Goal: Task Accomplishment & Management: Use online tool/utility

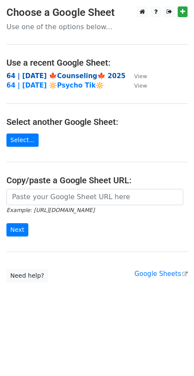
click at [64, 74] on strong "64 | [DATE] 🍁Counseling🍁 2025" at bounding box center [65, 76] width 119 height 8
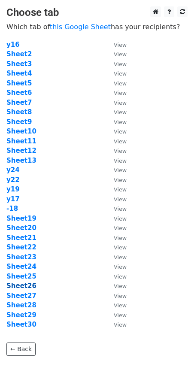
click at [29, 286] on strong "Sheet26" at bounding box center [21, 286] width 30 height 8
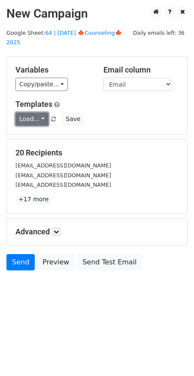
click at [36, 112] on link "Load..." at bounding box center [31, 118] width 33 height 13
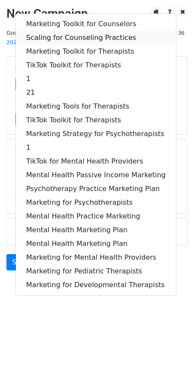
click at [70, 31] on link "Scaling for Counseling Practices" at bounding box center [96, 38] width 160 height 14
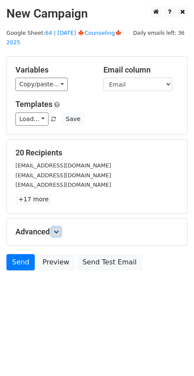
click at [57, 229] on icon at bounding box center [56, 231] width 5 height 5
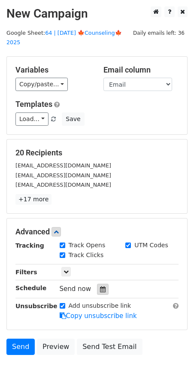
click at [100, 286] on icon at bounding box center [103, 289] width 6 height 6
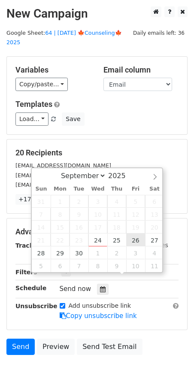
type input "2025-09-26 12:00"
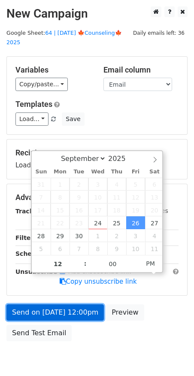
click at [78, 304] on link "Send on Sep 26 at 12:00pm" at bounding box center [54, 312] width 97 height 16
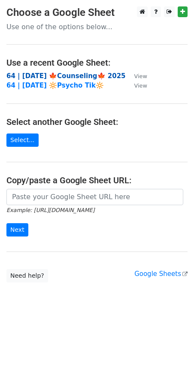
click at [61, 75] on strong "64 | [DATE] 🍁Counseling🍁 2025" at bounding box center [65, 76] width 119 height 8
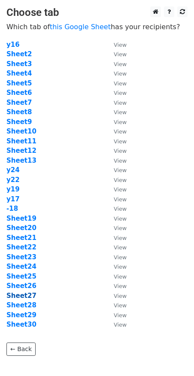
click at [24, 296] on strong "Sheet27" at bounding box center [21, 296] width 30 height 8
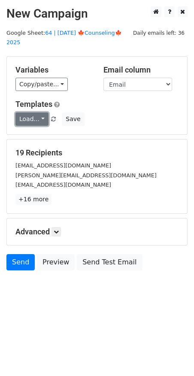
click at [32, 112] on link "Load..." at bounding box center [31, 118] width 33 height 13
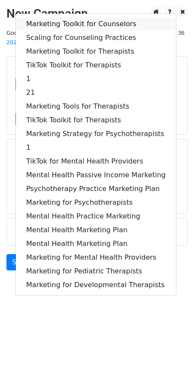
click at [70, 17] on link "Marketing Toolkit for Counselors" at bounding box center [96, 24] width 160 height 14
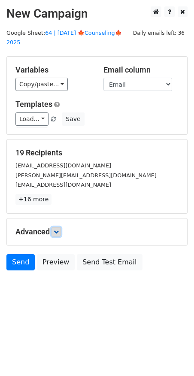
click at [59, 229] on icon at bounding box center [56, 231] width 5 height 5
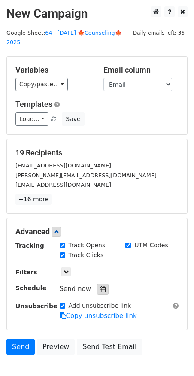
click at [99, 283] on div at bounding box center [103, 288] width 12 height 11
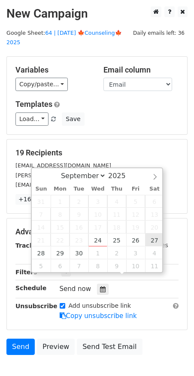
type input "[DATE] 12:00"
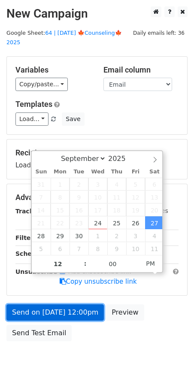
click at [75, 304] on link "Send on Sep 27 at 12:00pm" at bounding box center [54, 312] width 97 height 16
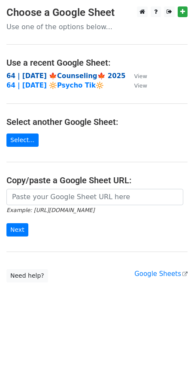
click at [66, 76] on strong "64 | [DATE] 🍁Counseling🍁 2025" at bounding box center [65, 76] width 119 height 8
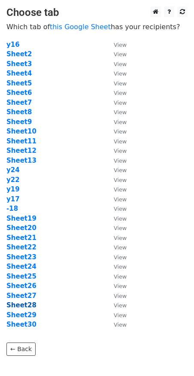
click at [29, 307] on strong "Sheet28" at bounding box center [21, 305] width 30 height 8
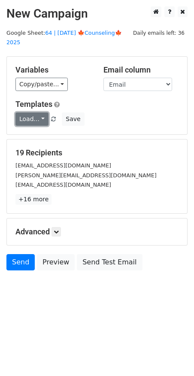
click at [31, 112] on link "Load..." at bounding box center [31, 118] width 33 height 13
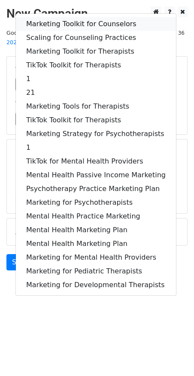
click at [73, 17] on link "Marketing Toolkit for Counselors" at bounding box center [96, 24] width 160 height 14
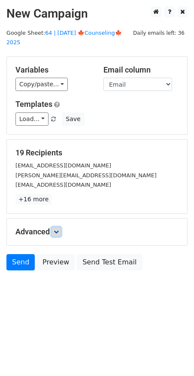
click at [58, 227] on link at bounding box center [55, 231] width 9 height 9
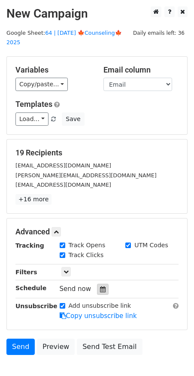
click at [97, 283] on div at bounding box center [103, 288] width 12 height 11
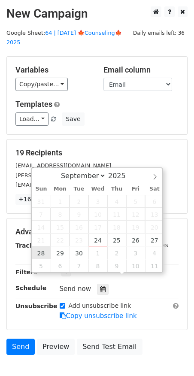
type input "2025-09-28 12:00"
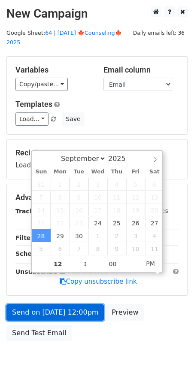
click at [43, 304] on link "Send on Sep 28 at 12:00pm" at bounding box center [54, 312] width 97 height 16
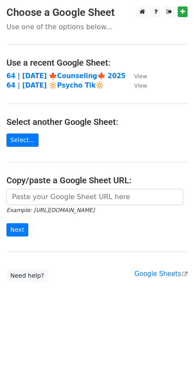
click at [63, 71] on td "64 | [DATE] 🍁Counseling🍁 2025" at bounding box center [65, 76] width 119 height 10
click at [63, 74] on strong "64 | [DATE] 🍁Counseling🍁 2025" at bounding box center [65, 76] width 119 height 8
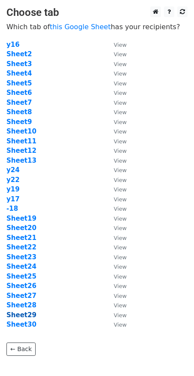
click at [25, 314] on strong "Sheet29" at bounding box center [21, 315] width 30 height 8
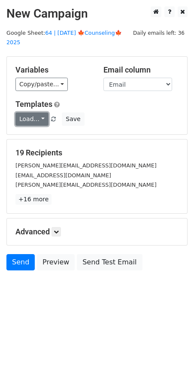
click at [31, 112] on link "Load..." at bounding box center [31, 118] width 33 height 13
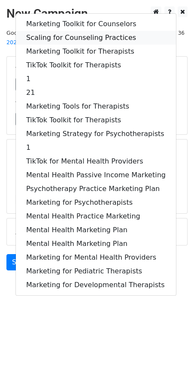
click at [80, 31] on link "Scaling for Counseling Practices" at bounding box center [96, 38] width 160 height 14
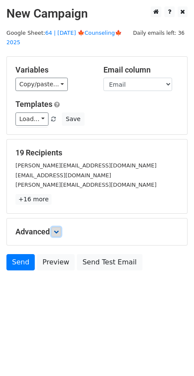
click at [61, 227] on link at bounding box center [55, 231] width 9 height 9
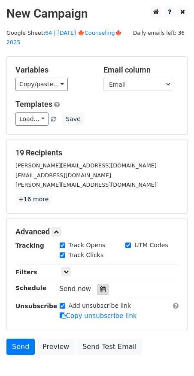
click at [102, 283] on div at bounding box center [103, 288] width 12 height 11
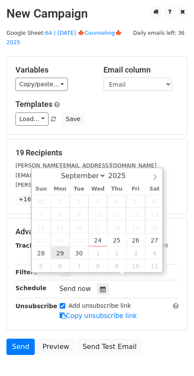
type input "[DATE] 12:00"
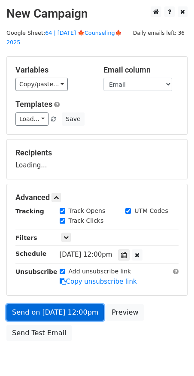
click at [54, 304] on link "Send on [DATE] 12:00pm" at bounding box center [54, 312] width 97 height 16
